Goal: Transaction & Acquisition: Download file/media

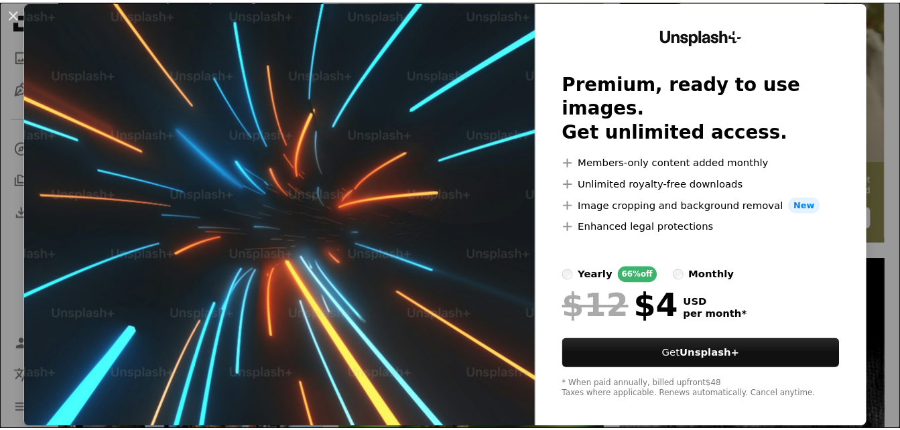
scroll to position [40, 0]
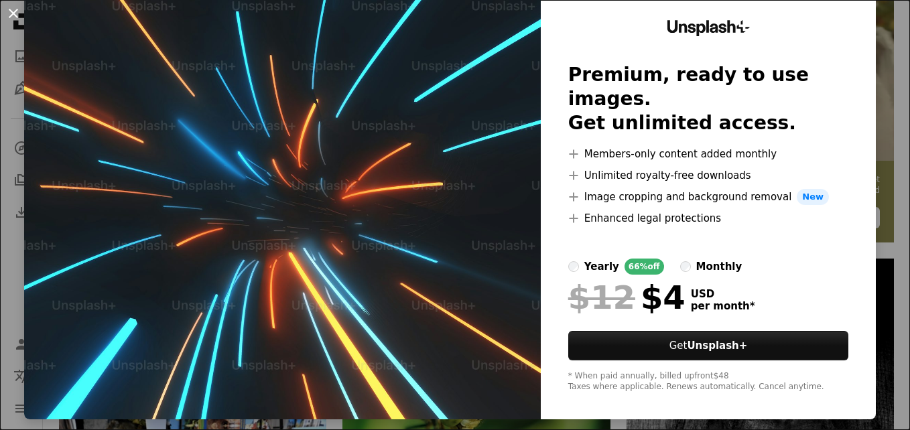
click at [15, 19] on button "An X shape" at bounding box center [13, 13] width 16 height 16
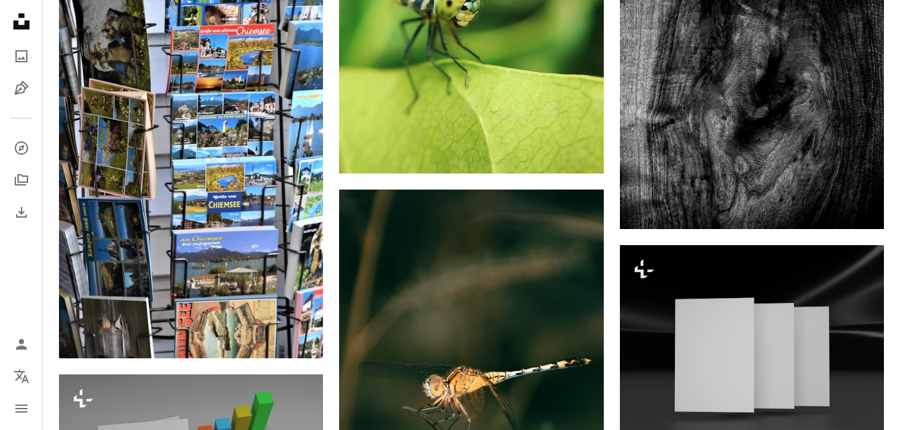
scroll to position [859, 0]
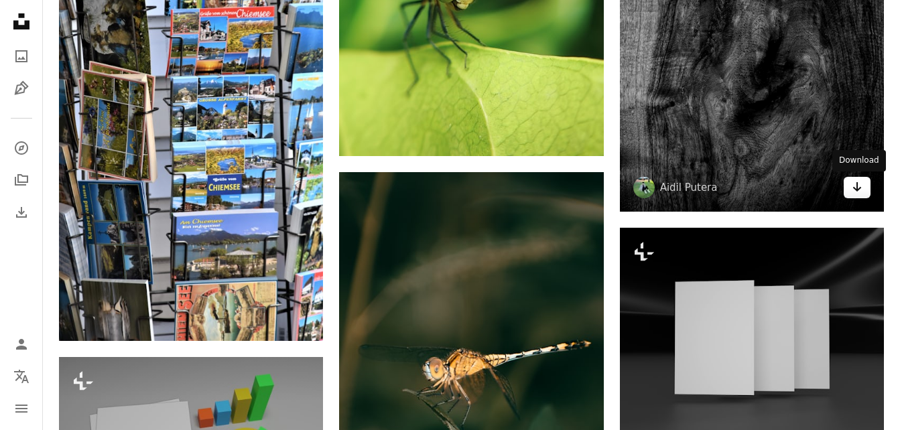
click at [853, 190] on icon "Arrow pointing down" at bounding box center [857, 187] width 11 height 16
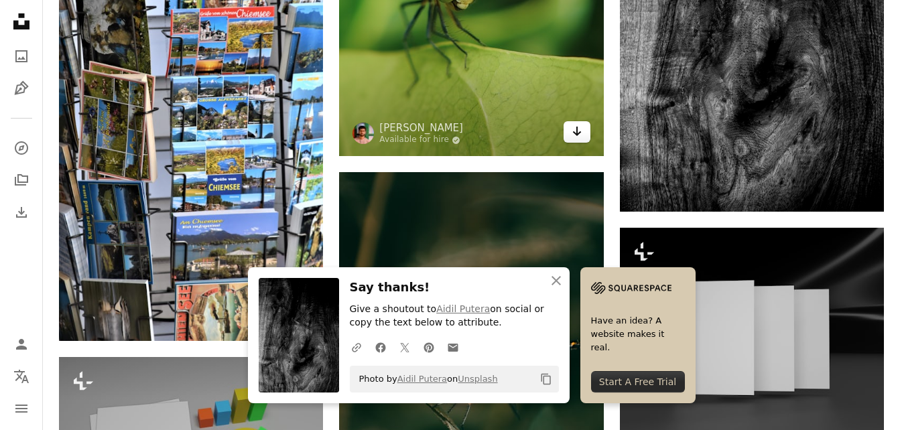
click at [579, 131] on icon "Arrow pointing down" at bounding box center [577, 131] width 11 height 16
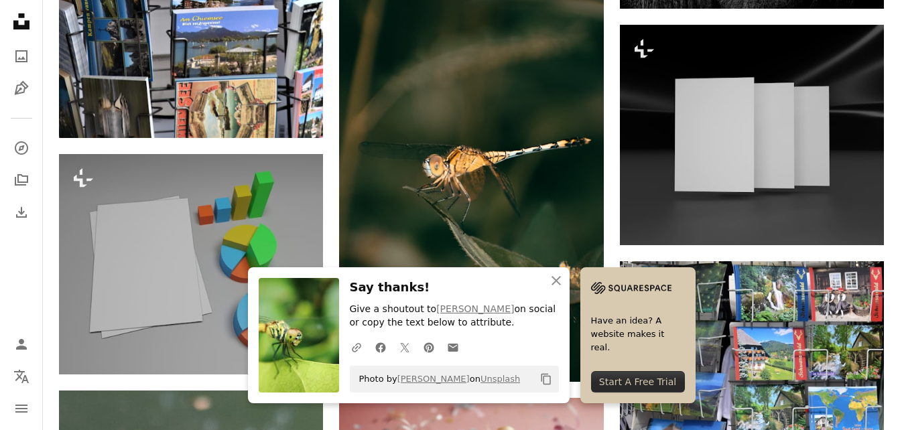
scroll to position [1050, 0]
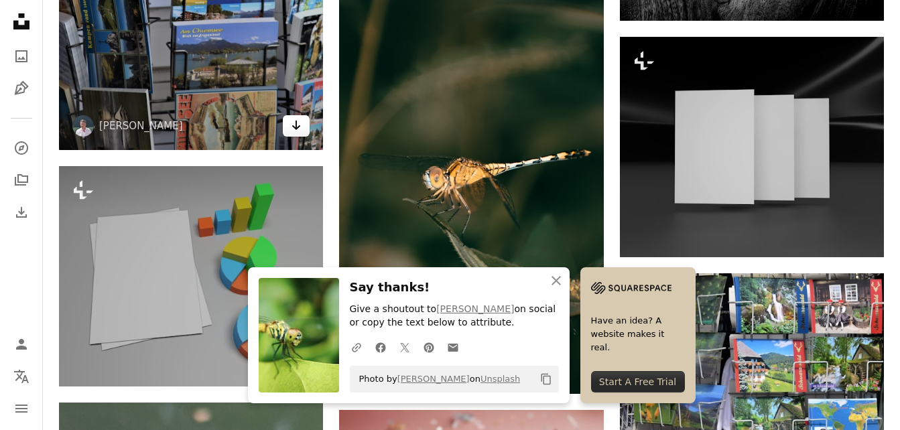
click at [297, 127] on icon "Download" at bounding box center [296, 125] width 9 height 9
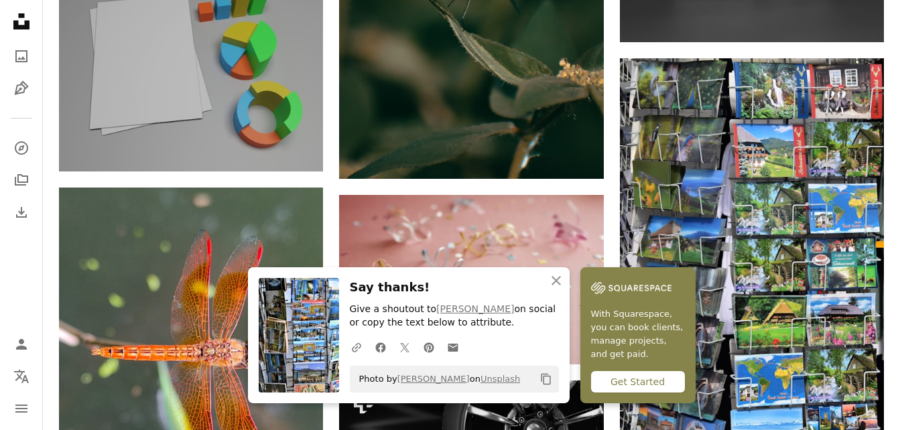
scroll to position [1301, 0]
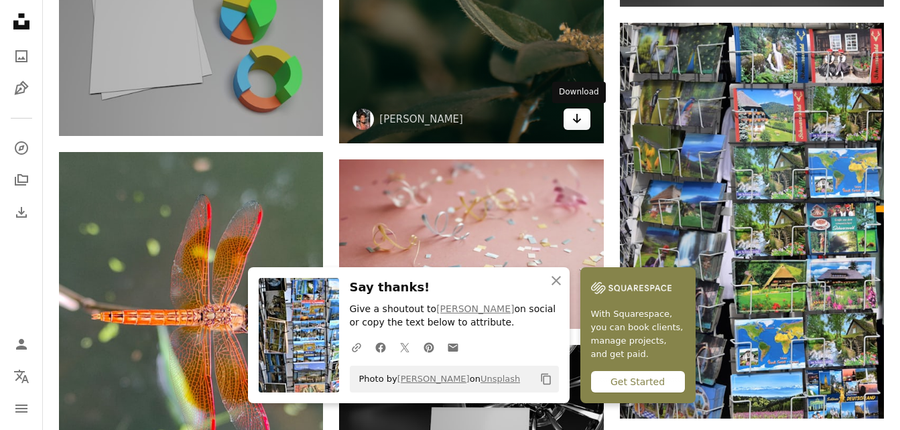
click at [577, 123] on icon "Download" at bounding box center [576, 118] width 9 height 9
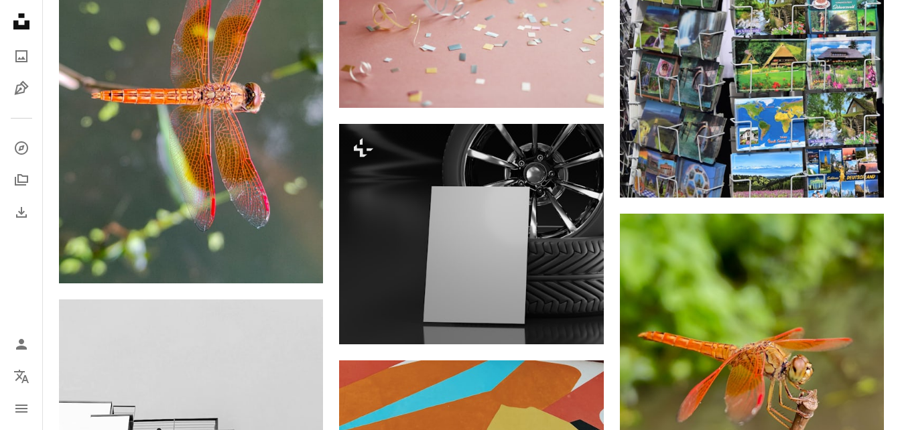
scroll to position [1540, 0]
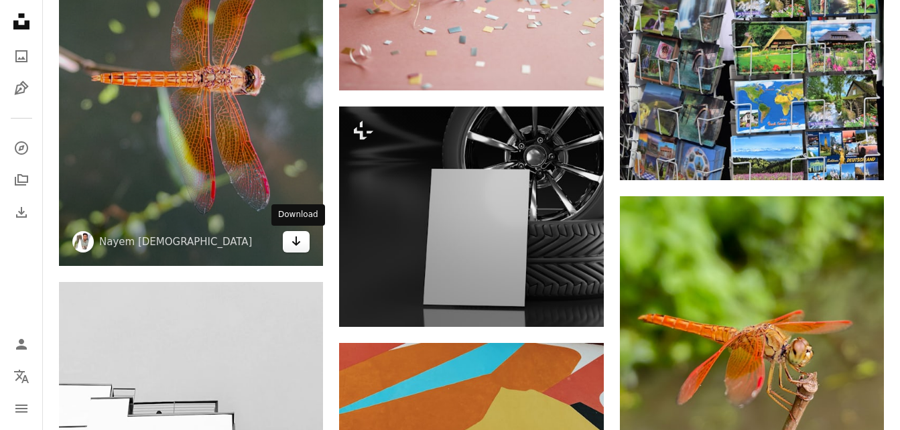
click at [294, 240] on icon "Arrow pointing down" at bounding box center [296, 241] width 11 height 16
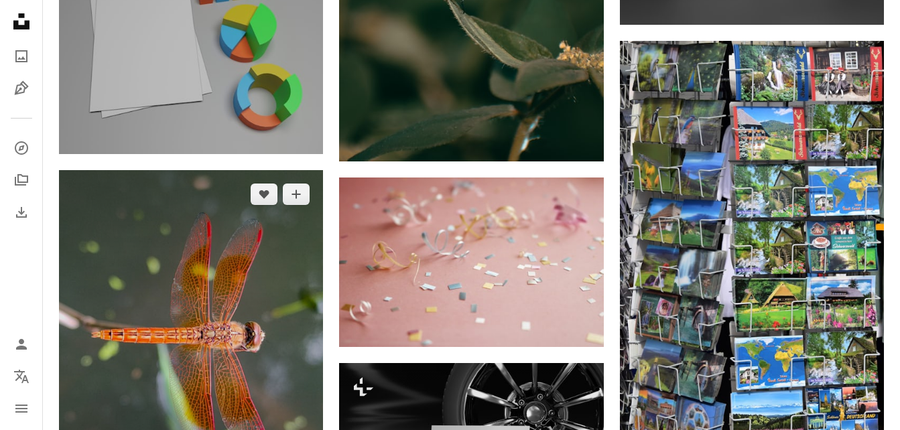
scroll to position [1271, 0]
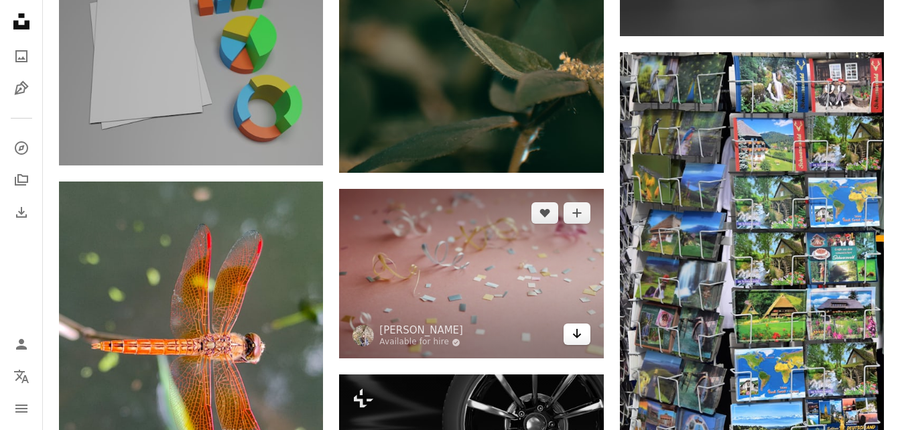
click at [578, 340] on icon "Arrow pointing down" at bounding box center [577, 334] width 11 height 16
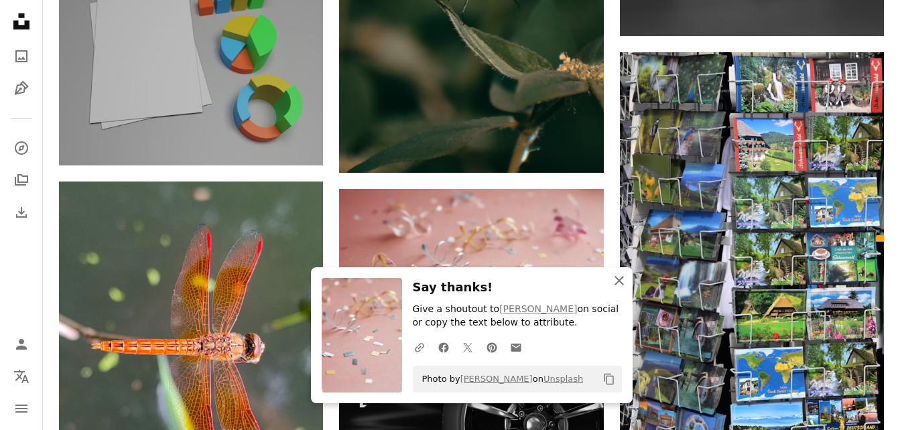
click at [620, 284] on icon "An X shape" at bounding box center [619, 281] width 16 height 16
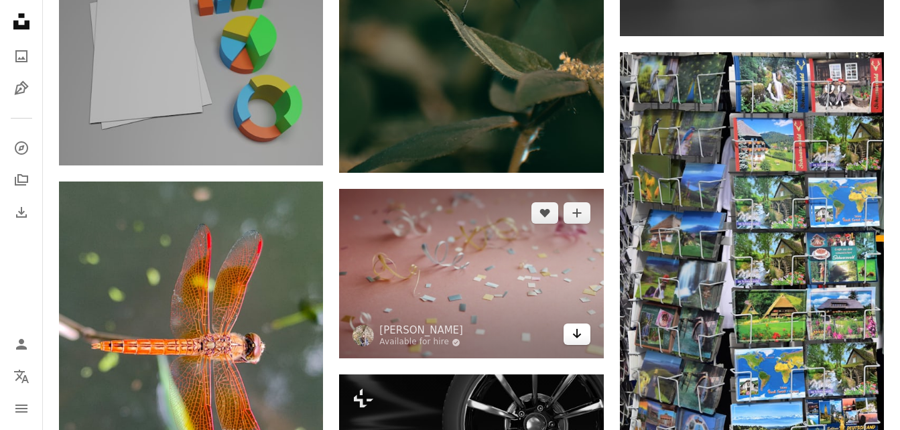
click at [574, 338] on icon "Arrow pointing down" at bounding box center [577, 334] width 11 height 16
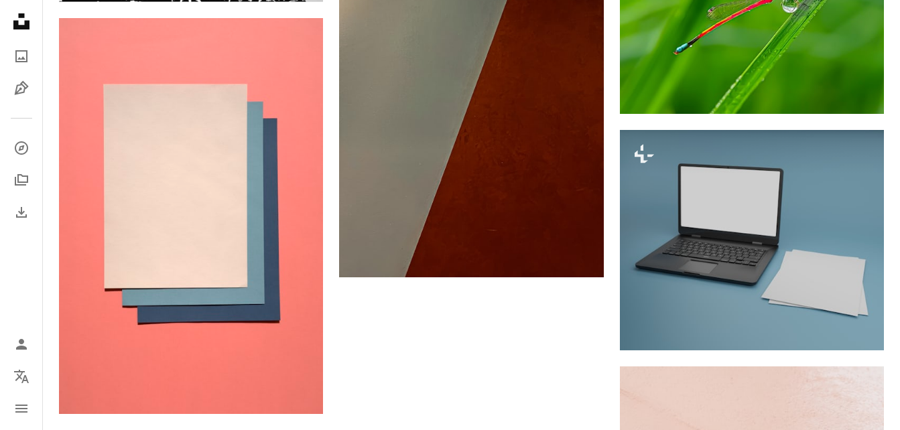
scroll to position [2215, 0]
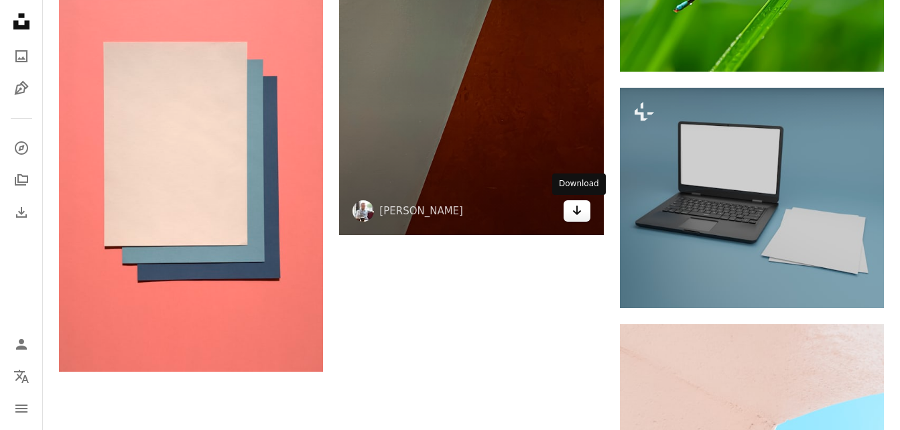
click at [581, 217] on icon "Arrow pointing down" at bounding box center [577, 210] width 11 height 16
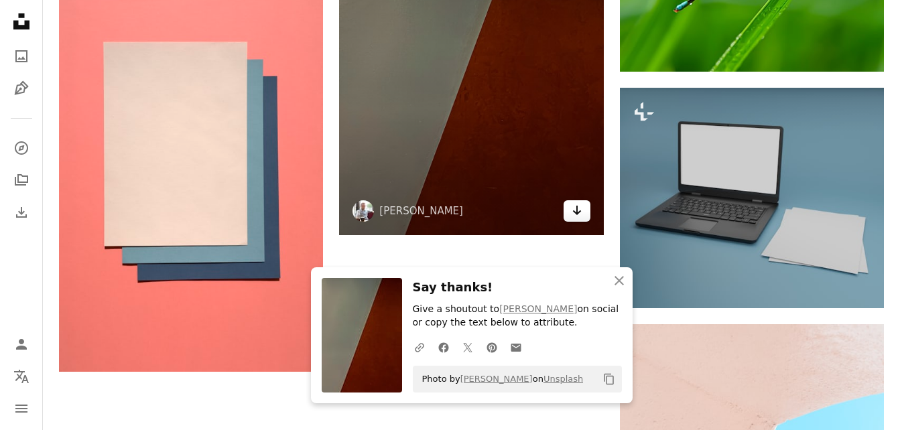
click at [573, 214] on icon "Arrow pointing down" at bounding box center [577, 210] width 11 height 16
click at [579, 211] on icon "Arrow pointing down" at bounding box center [577, 210] width 11 height 16
click at [575, 213] on icon "Download" at bounding box center [576, 210] width 9 height 9
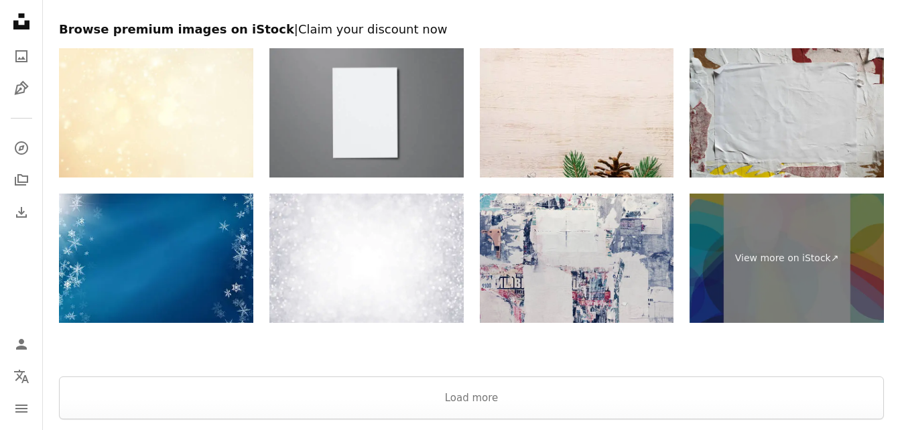
scroll to position [3127, 0]
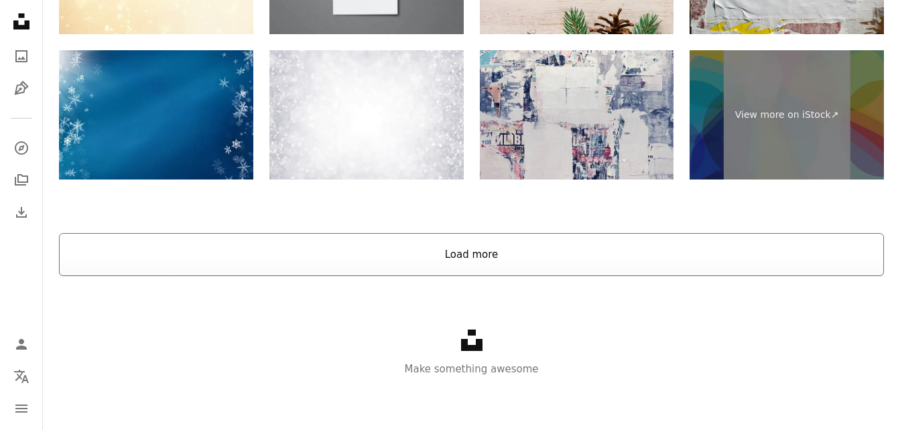
click at [502, 254] on button "Load more" at bounding box center [471, 254] width 825 height 43
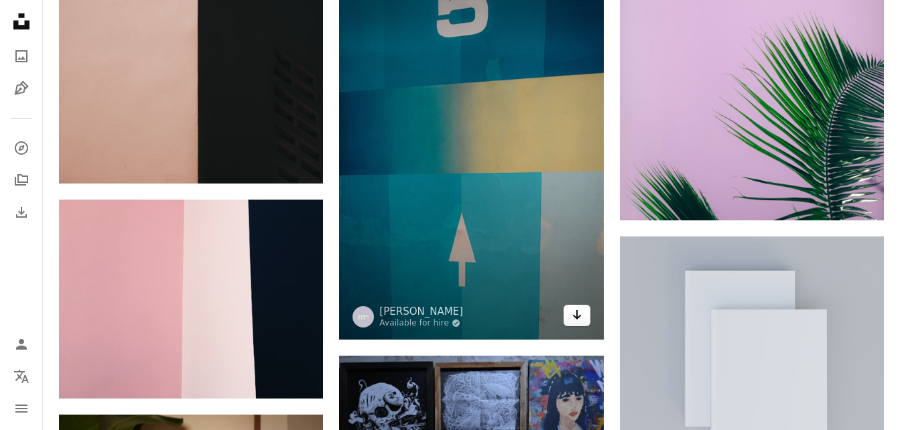
click at [576, 313] on icon "Download" at bounding box center [576, 314] width 9 height 9
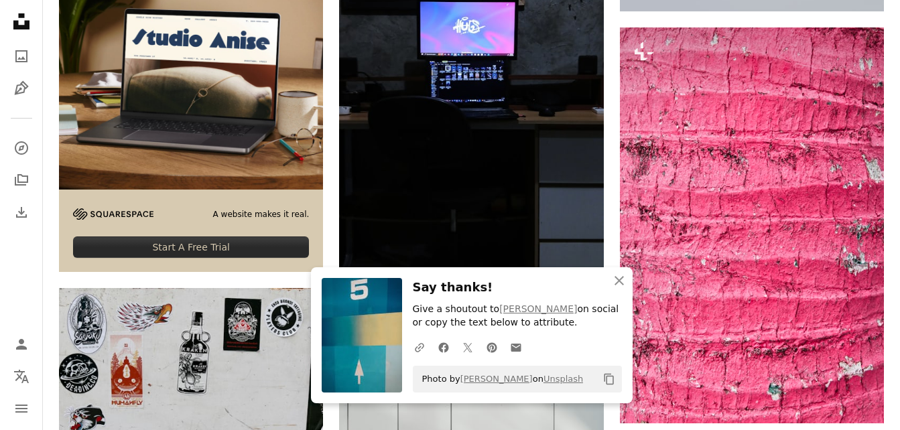
scroll to position [3629, 0]
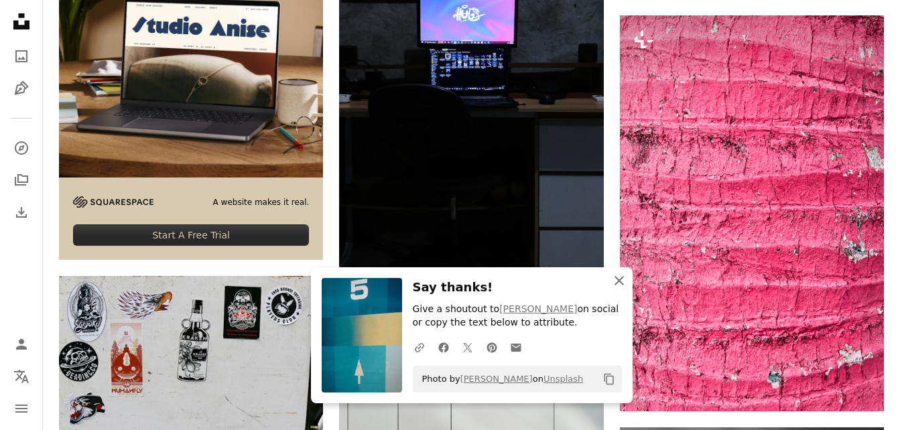
click at [619, 277] on icon "An X shape" at bounding box center [619, 281] width 16 height 16
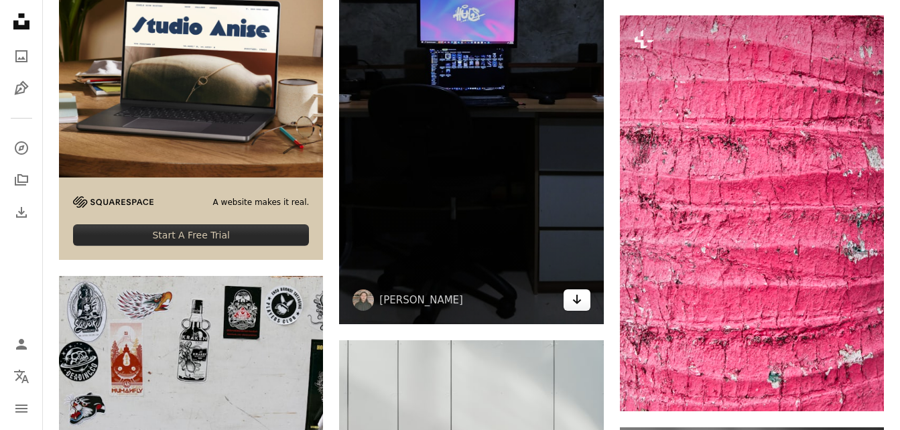
click at [573, 300] on icon "Download" at bounding box center [576, 299] width 9 height 9
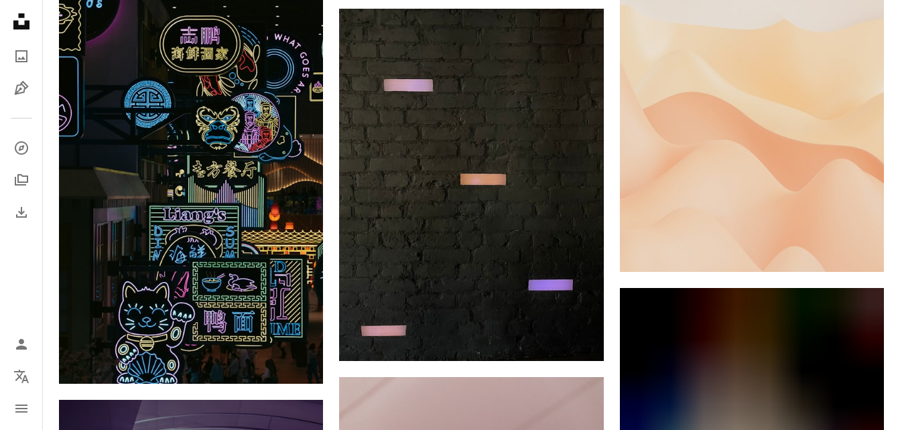
scroll to position [4770, 0]
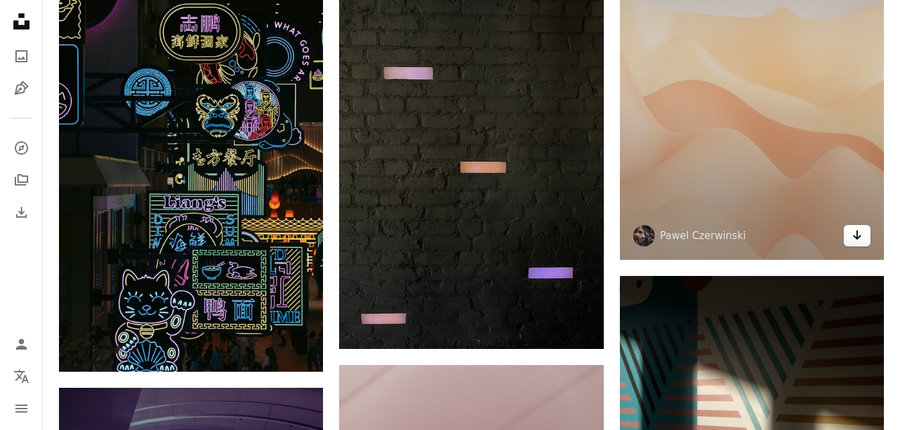
click at [856, 237] on icon "Download" at bounding box center [857, 235] width 9 height 9
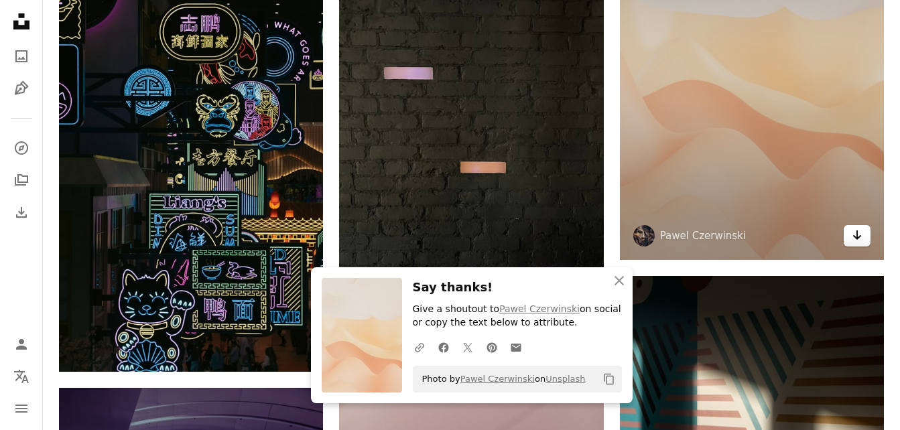
click at [854, 234] on icon "Arrow pointing down" at bounding box center [857, 235] width 11 height 16
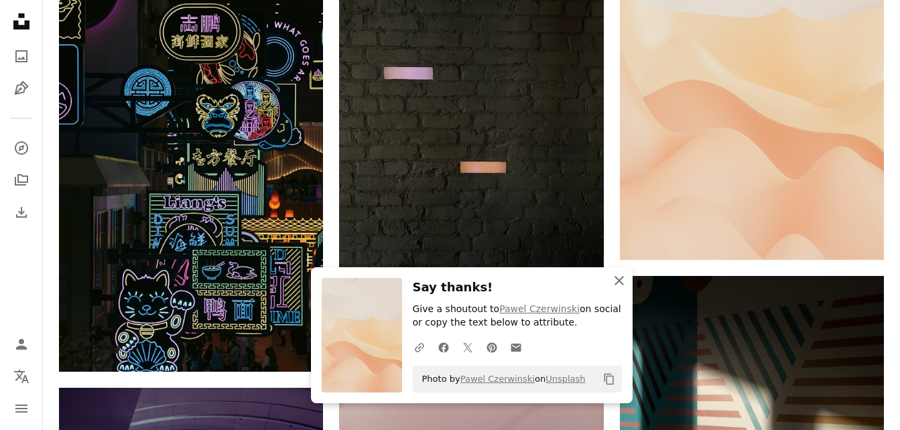
click at [624, 282] on icon "An X shape" at bounding box center [619, 281] width 16 height 16
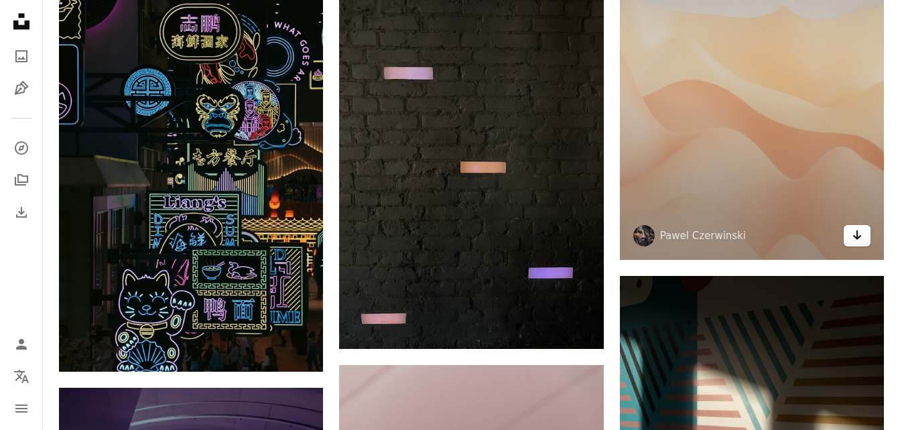
click at [859, 234] on icon "Arrow pointing down" at bounding box center [857, 235] width 11 height 16
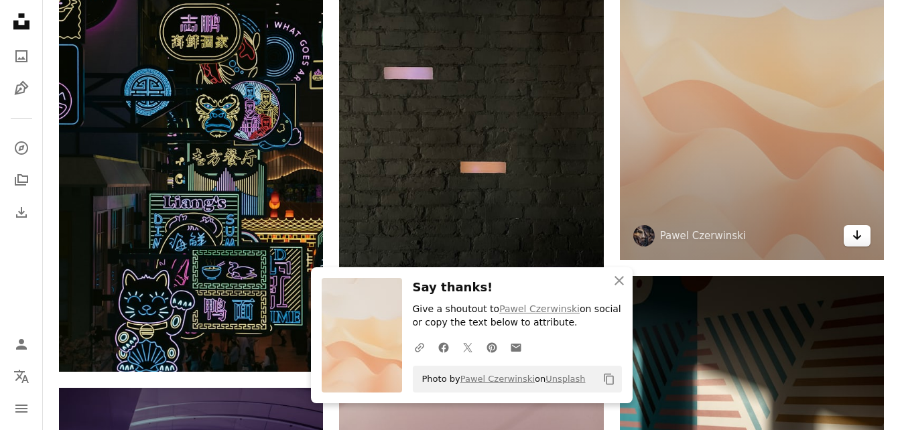
click at [861, 236] on icon "Download" at bounding box center [857, 235] width 9 height 9
click at [855, 233] on icon "Arrow pointing down" at bounding box center [857, 235] width 11 height 16
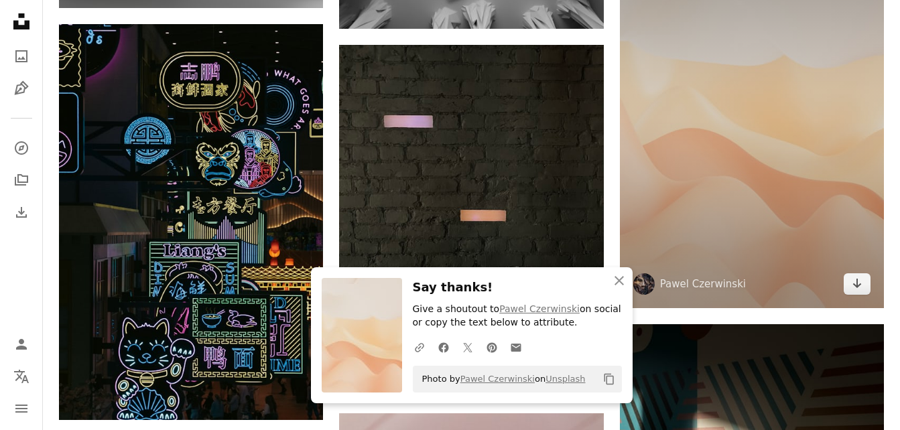
scroll to position [4818, 0]
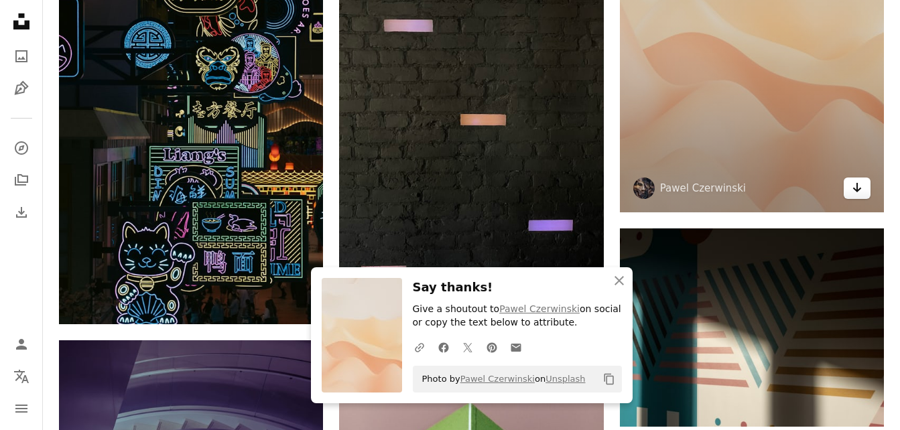
click at [856, 190] on icon "Download" at bounding box center [857, 187] width 9 height 9
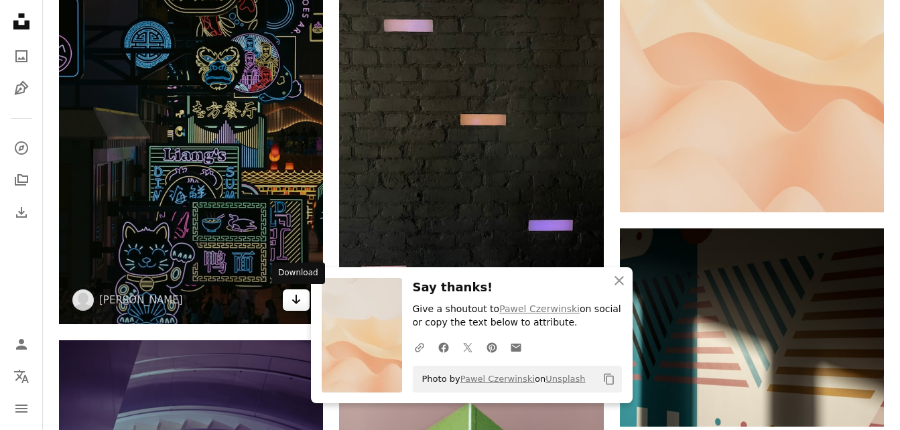
click at [296, 302] on icon "Download" at bounding box center [296, 299] width 9 height 9
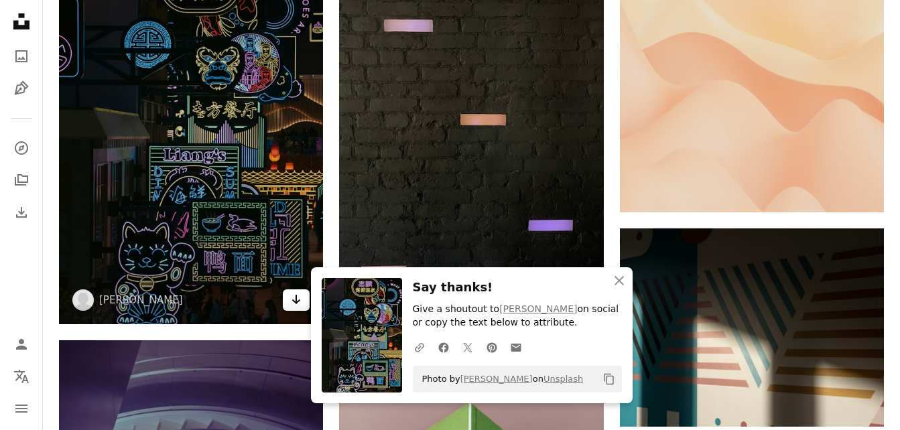
click at [296, 298] on icon "Arrow pointing down" at bounding box center [296, 300] width 11 height 16
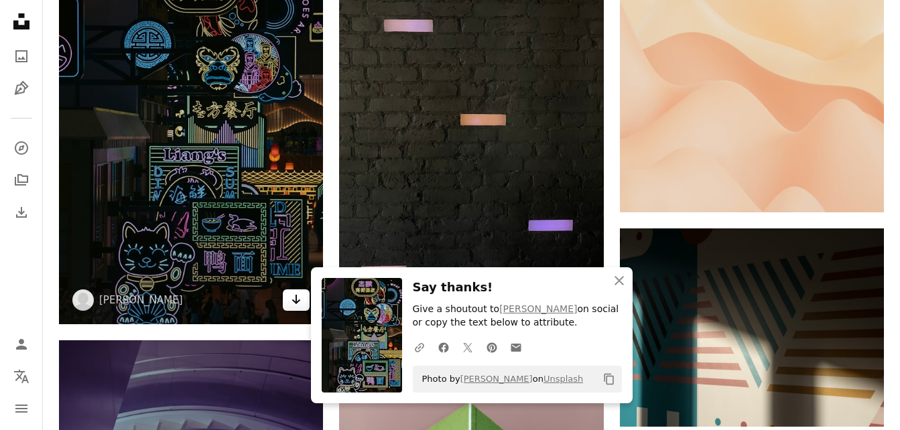
click at [296, 298] on icon "Arrow pointing down" at bounding box center [296, 300] width 11 height 16
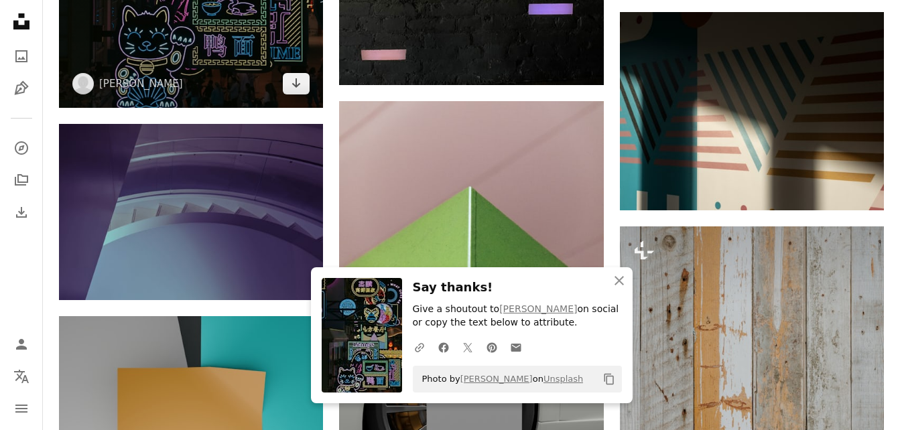
scroll to position [5083, 0]
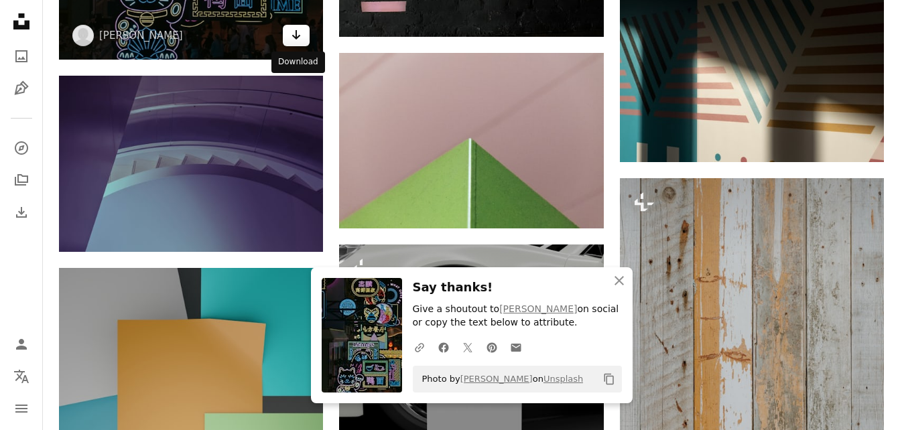
click at [295, 41] on icon "Arrow pointing down" at bounding box center [296, 35] width 11 height 16
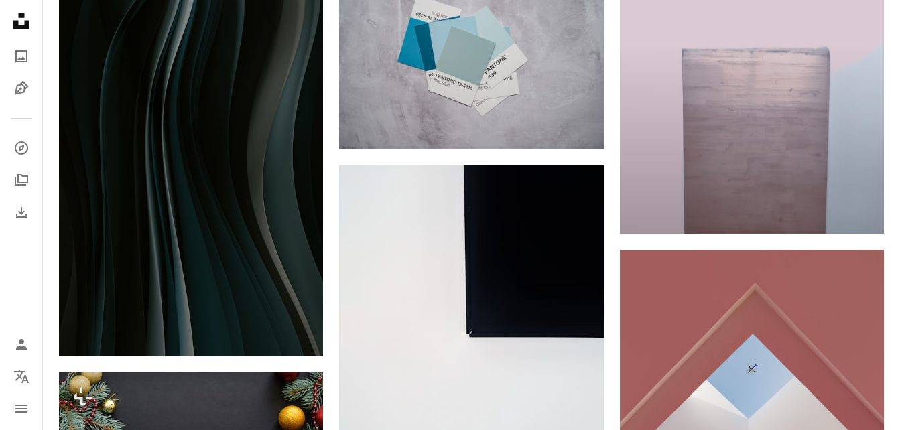
scroll to position [6975, 0]
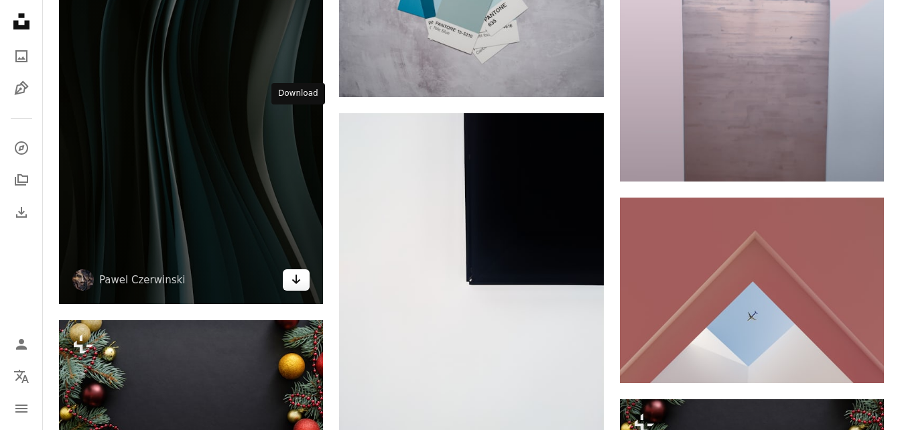
click at [293, 271] on icon "Arrow pointing down" at bounding box center [296, 279] width 11 height 16
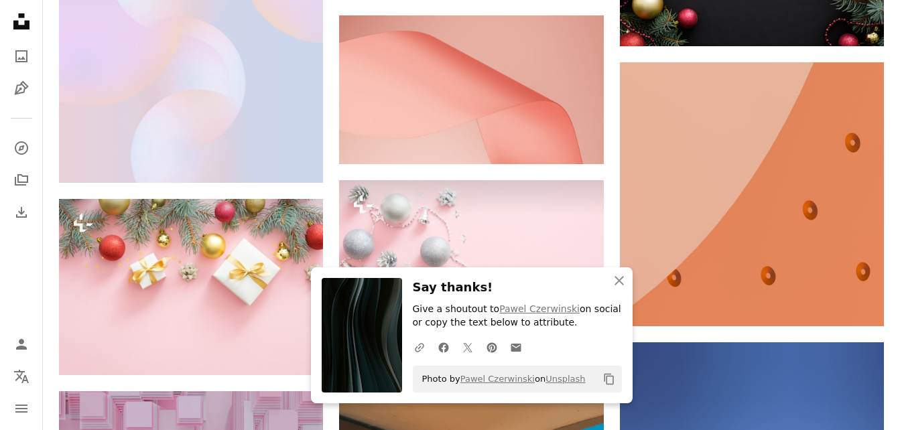
scroll to position [7493, 0]
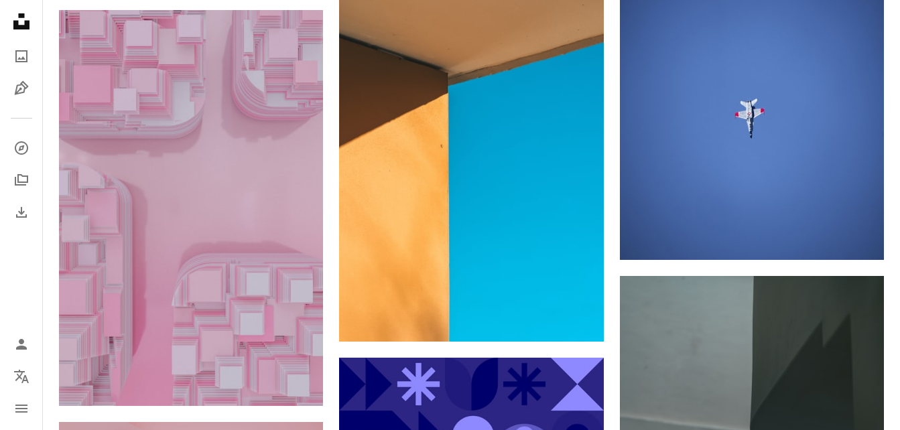
scroll to position [7924, 0]
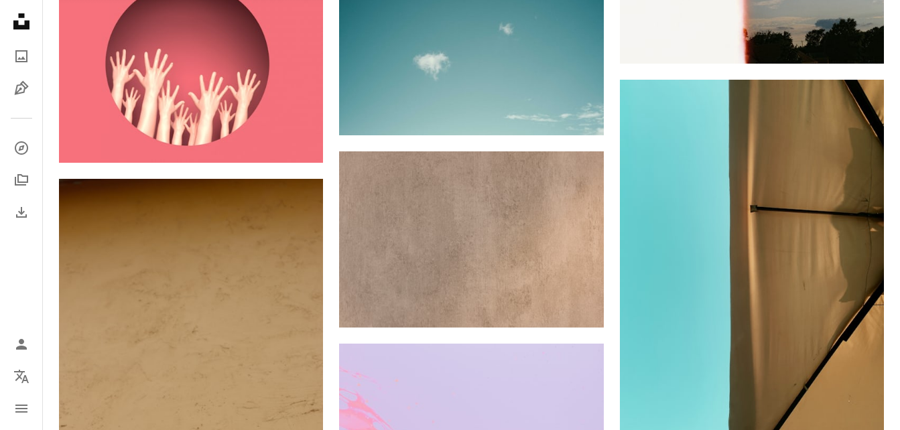
scroll to position [11345, 0]
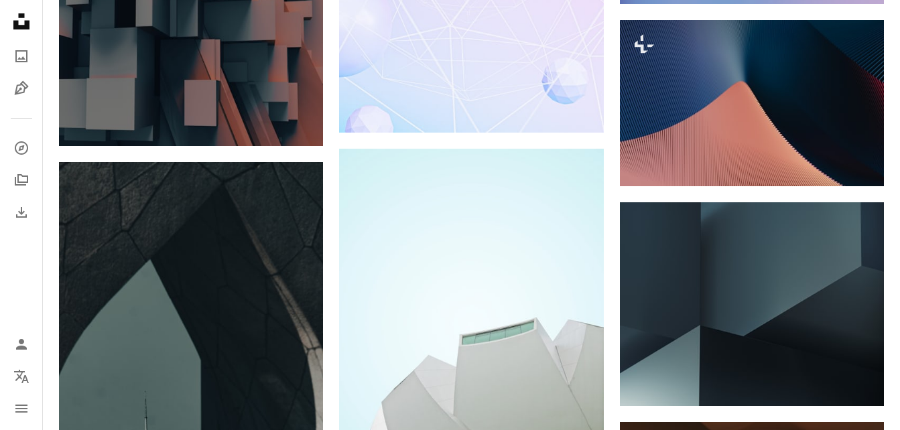
scroll to position [19285, 0]
